Goal: Information Seeking & Learning: Stay updated

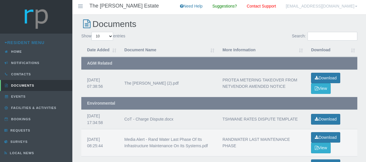
scroll to position [35, 0]
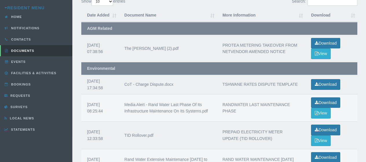
click at [163, 111] on div "Media Alert - Rand Water Last Phase Of Its Infrastructure Maintenance On Its Sy…" at bounding box center [167, 107] width 87 height 13
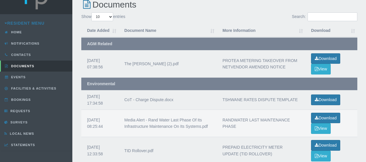
scroll to position [19, 0]
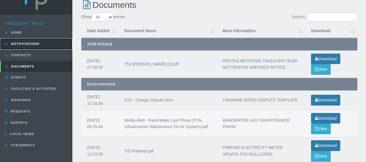
click at [30, 44] on span "Notifications" at bounding box center [25, 43] width 30 height 3
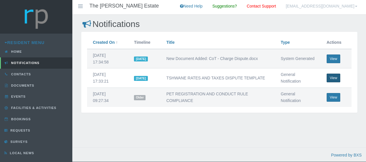
click at [336, 78] on button "View" at bounding box center [334, 78] width 14 height 9
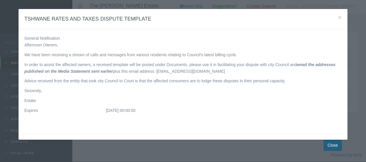
click at [332, 145] on button "Close" at bounding box center [333, 145] width 18 height 11
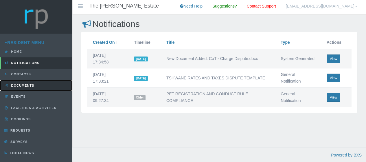
click at [26, 85] on span "Documents" at bounding box center [22, 85] width 25 height 3
